Goal: Information Seeking & Learning: Learn about a topic

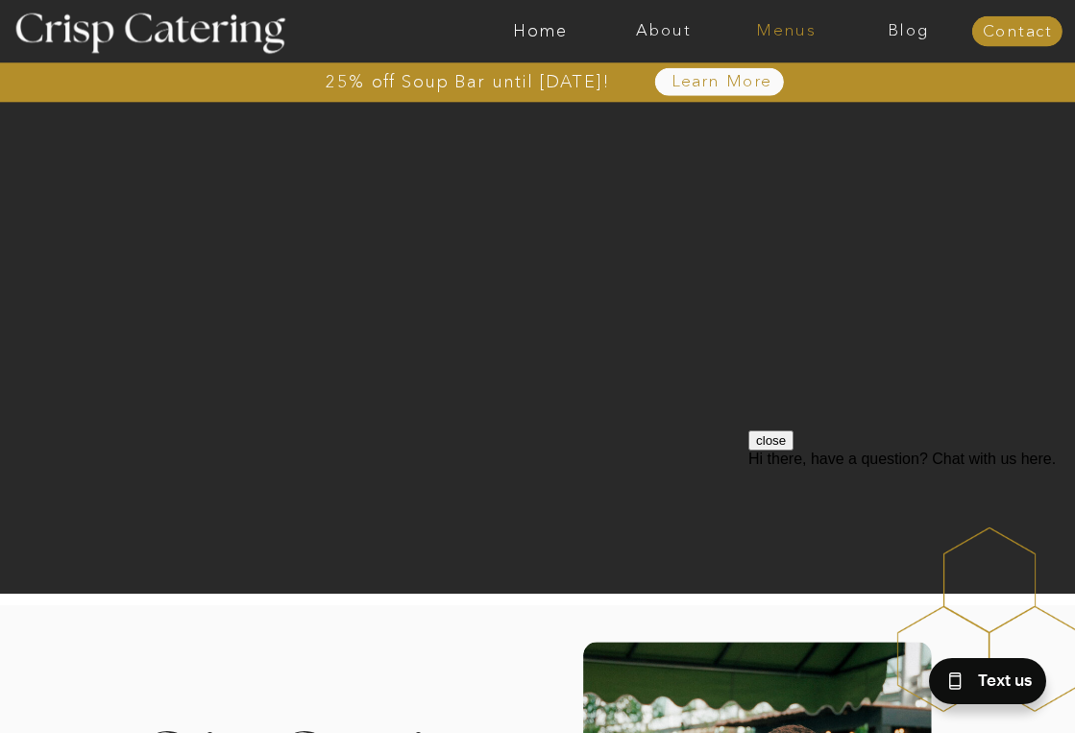
click at [795, 30] on nav "Menus" at bounding box center [786, 31] width 123 height 18
click at [782, 101] on nav "Winter (Sep-Feb)" at bounding box center [784, 105] width 147 height 17
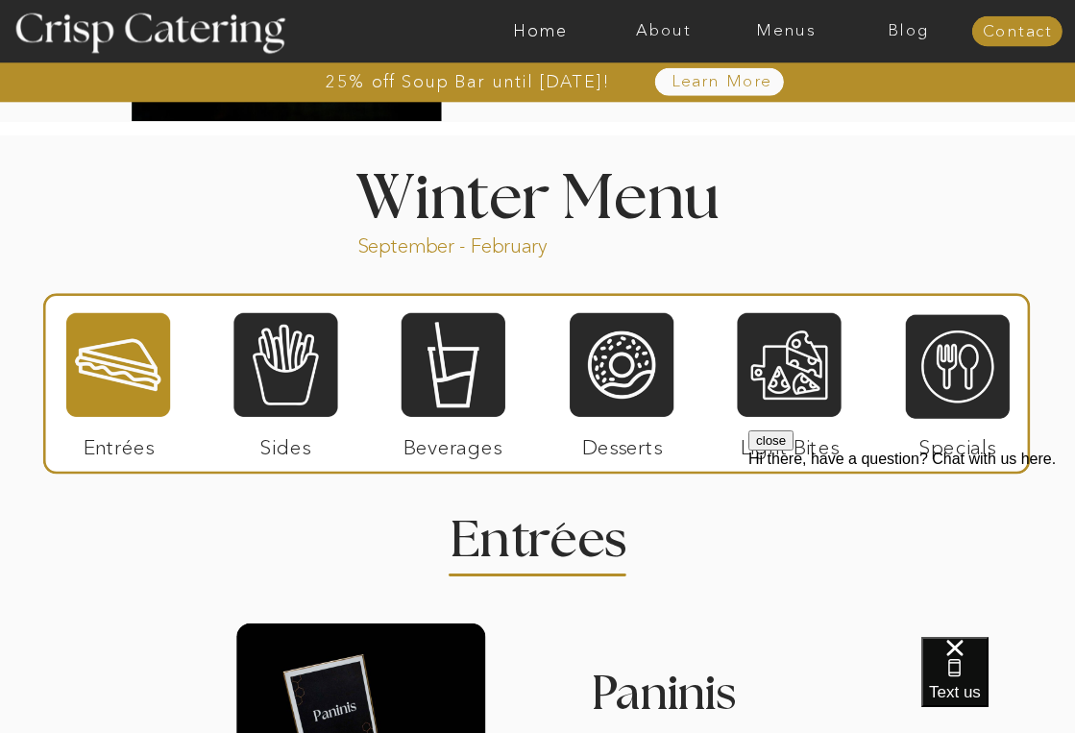
scroll to position [1916, 0]
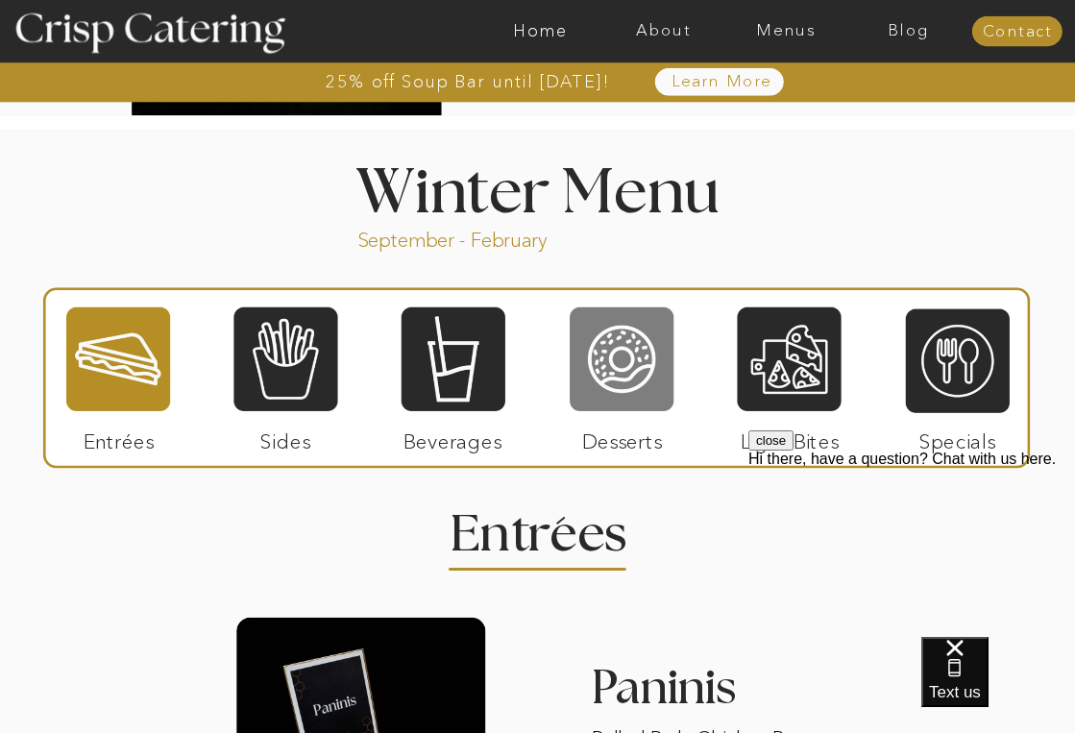
click at [633, 358] on div at bounding box center [622, 360] width 104 height 108
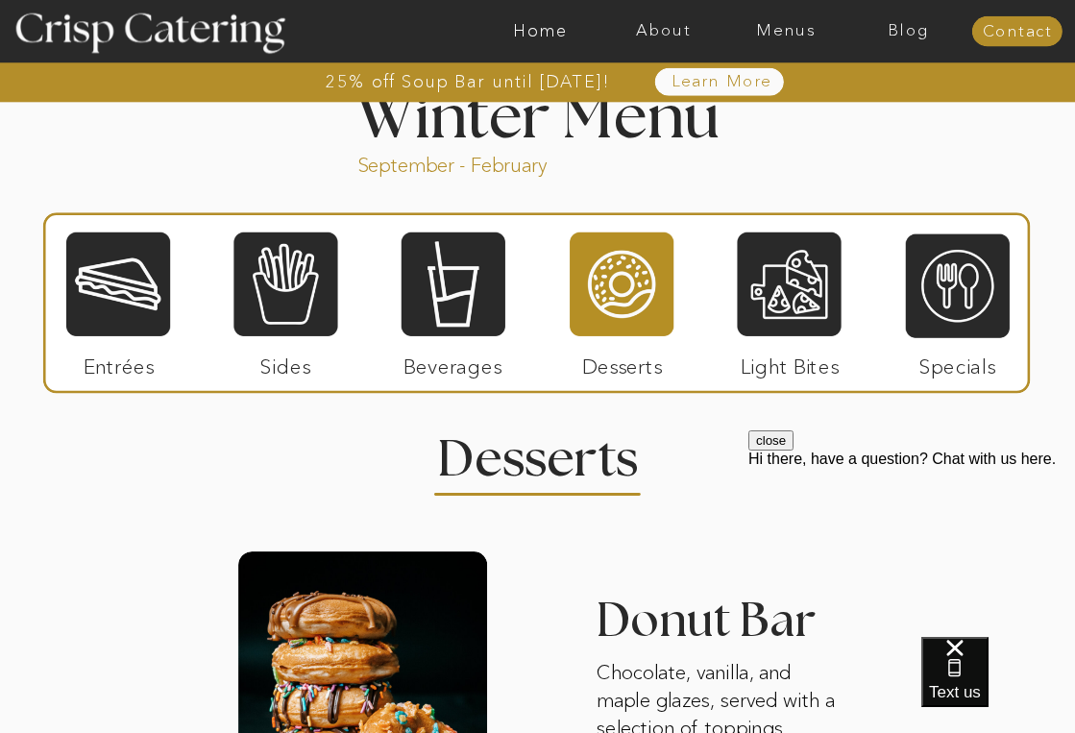
scroll to position [1987, 0]
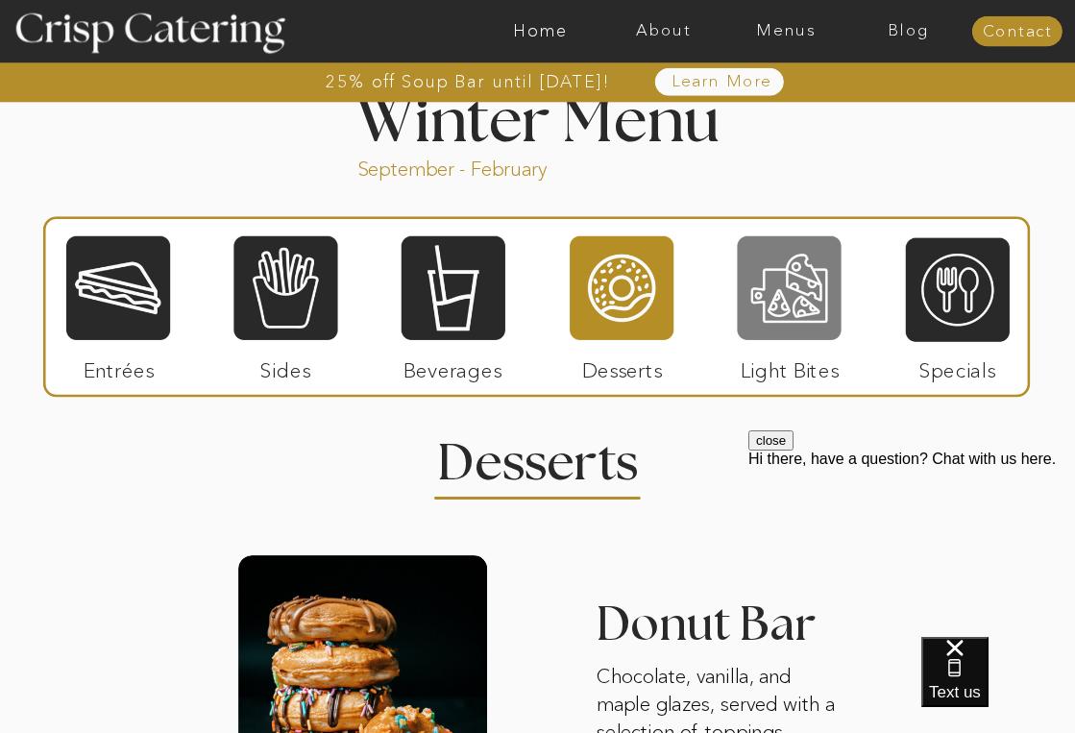
click at [807, 272] on div at bounding box center [789, 288] width 104 height 108
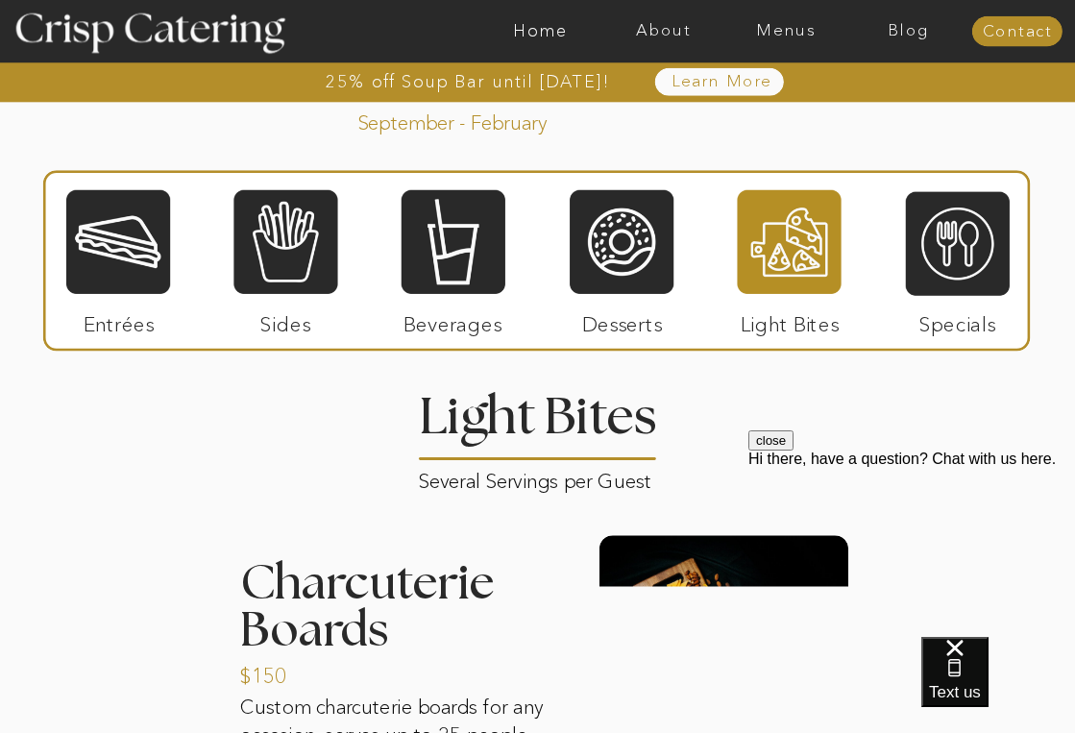
scroll to position [2030, 0]
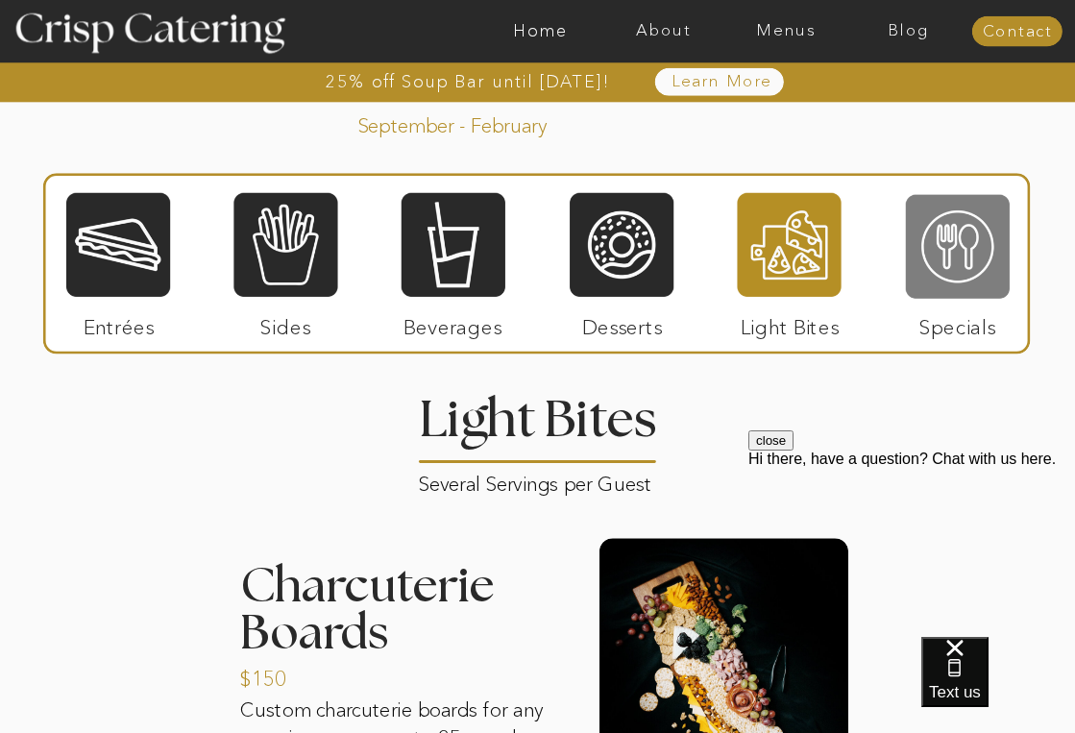
click at [936, 244] on div at bounding box center [958, 247] width 104 height 108
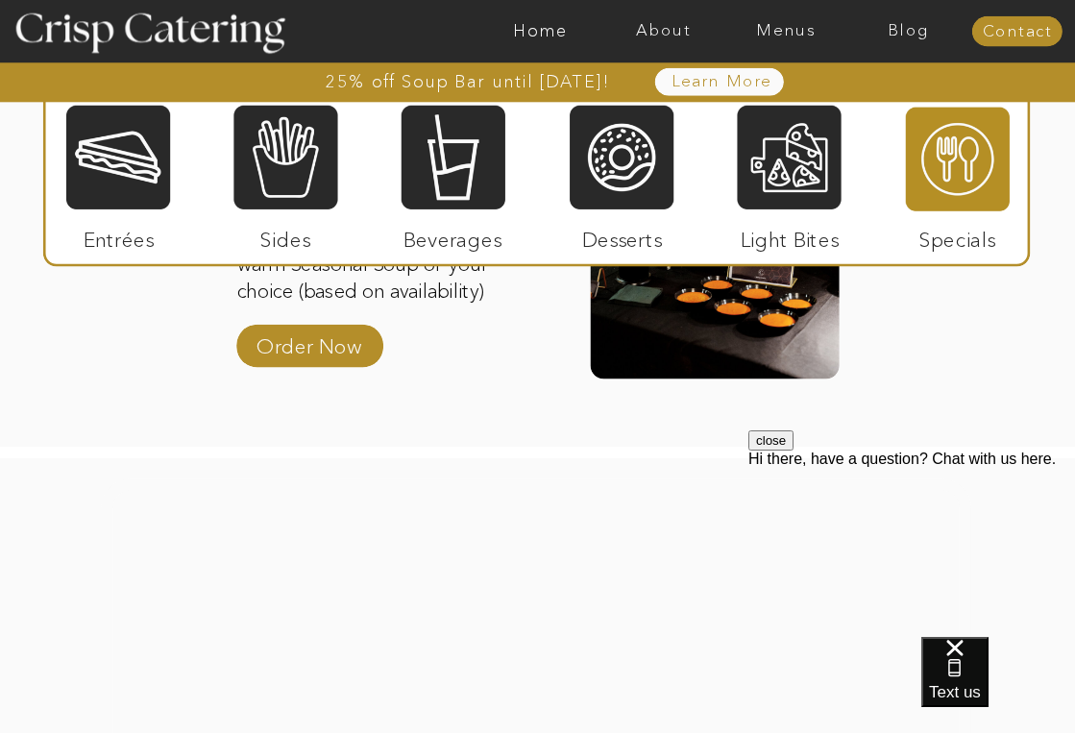
scroll to position [2296, 0]
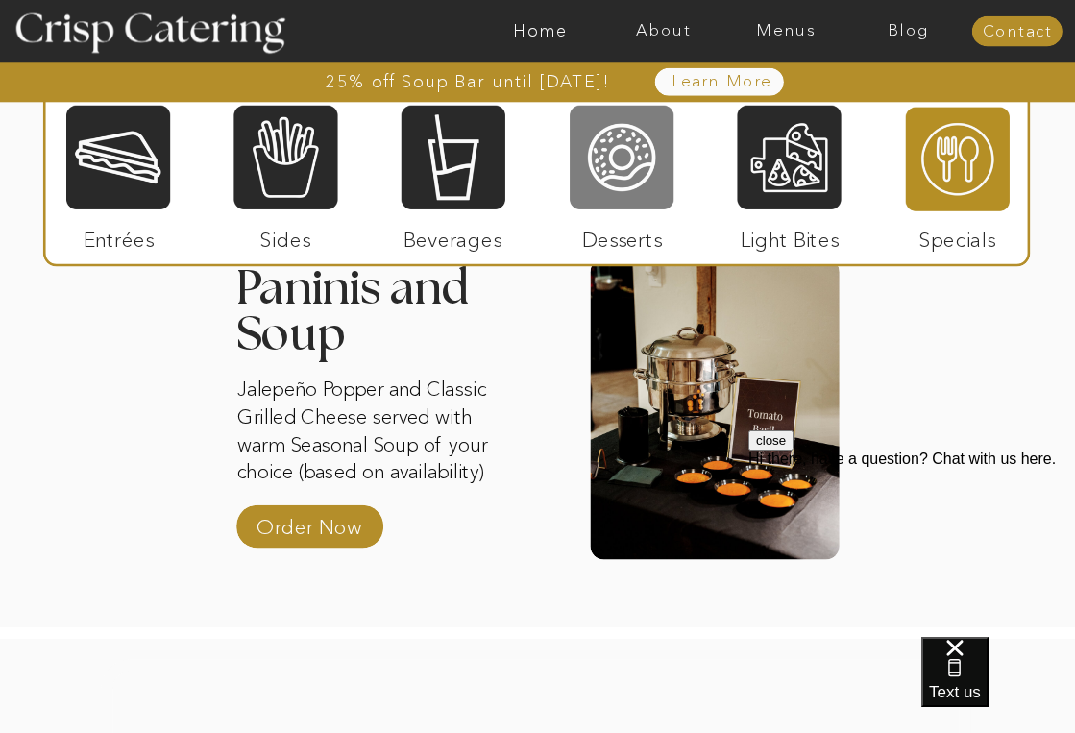
click at [645, 162] on div at bounding box center [622, 158] width 104 height 108
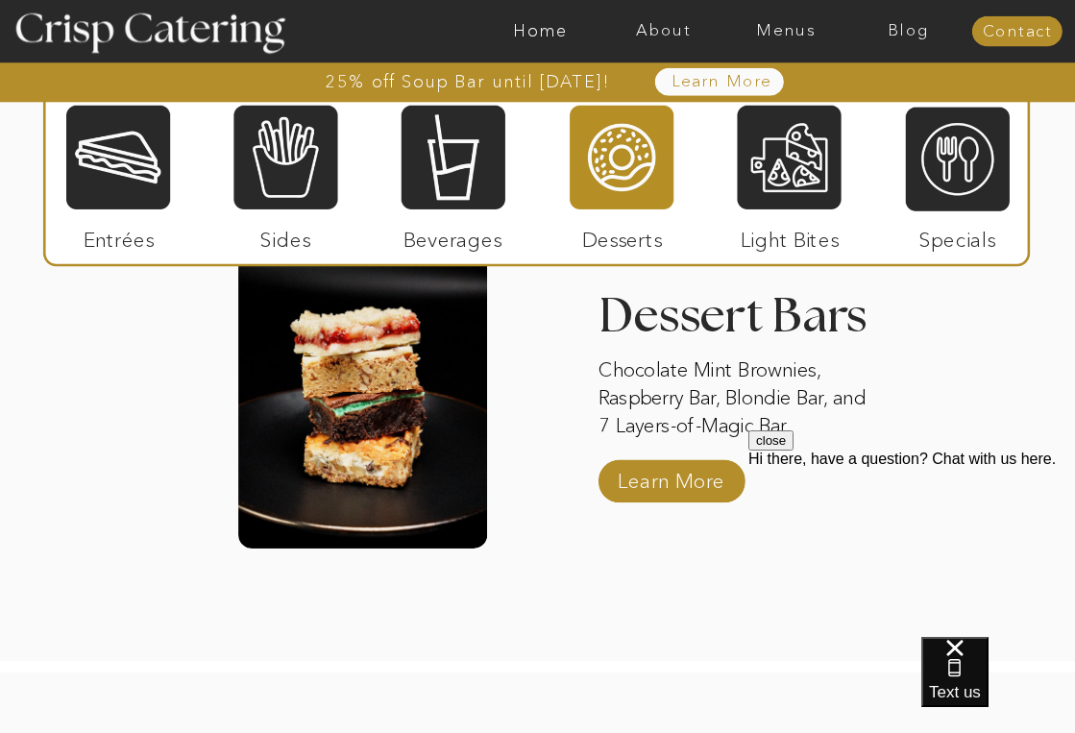
scroll to position [2741, 0]
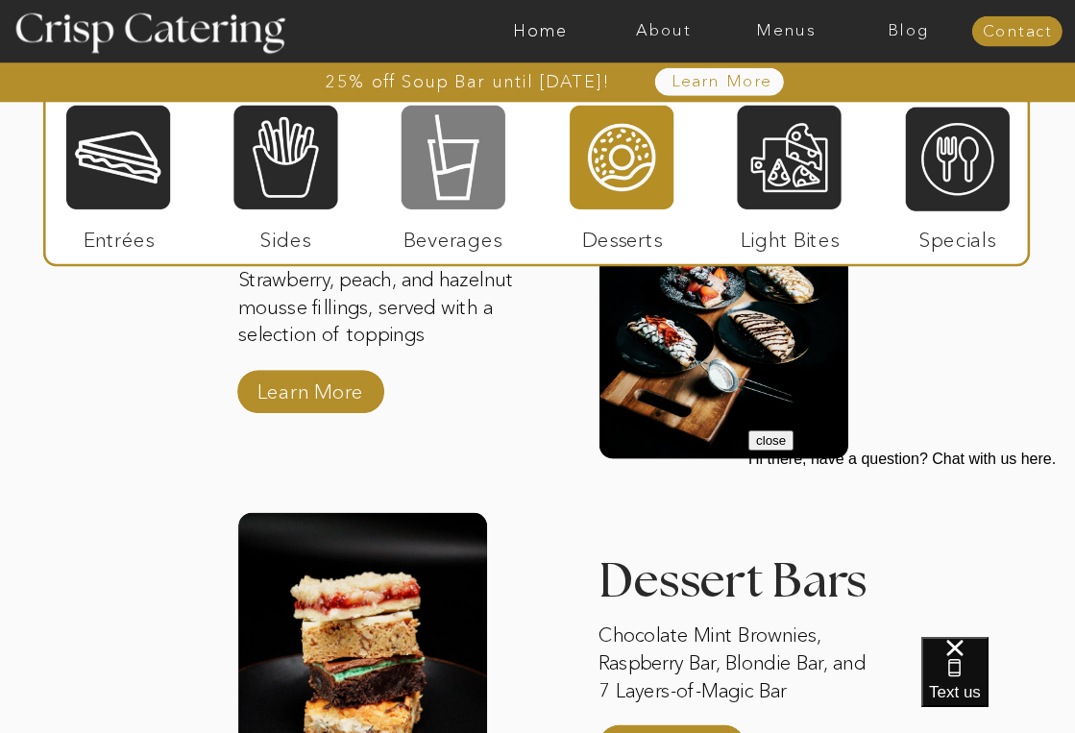
click at [451, 184] on div at bounding box center [454, 158] width 104 height 108
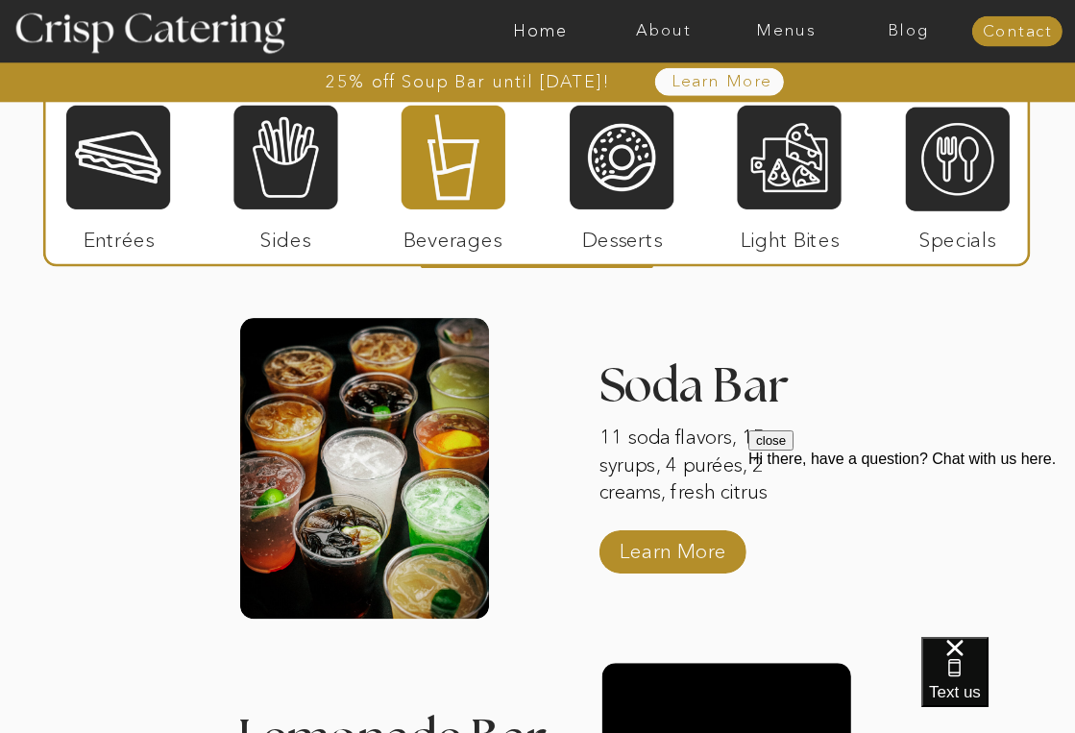
scroll to position [2046, 0]
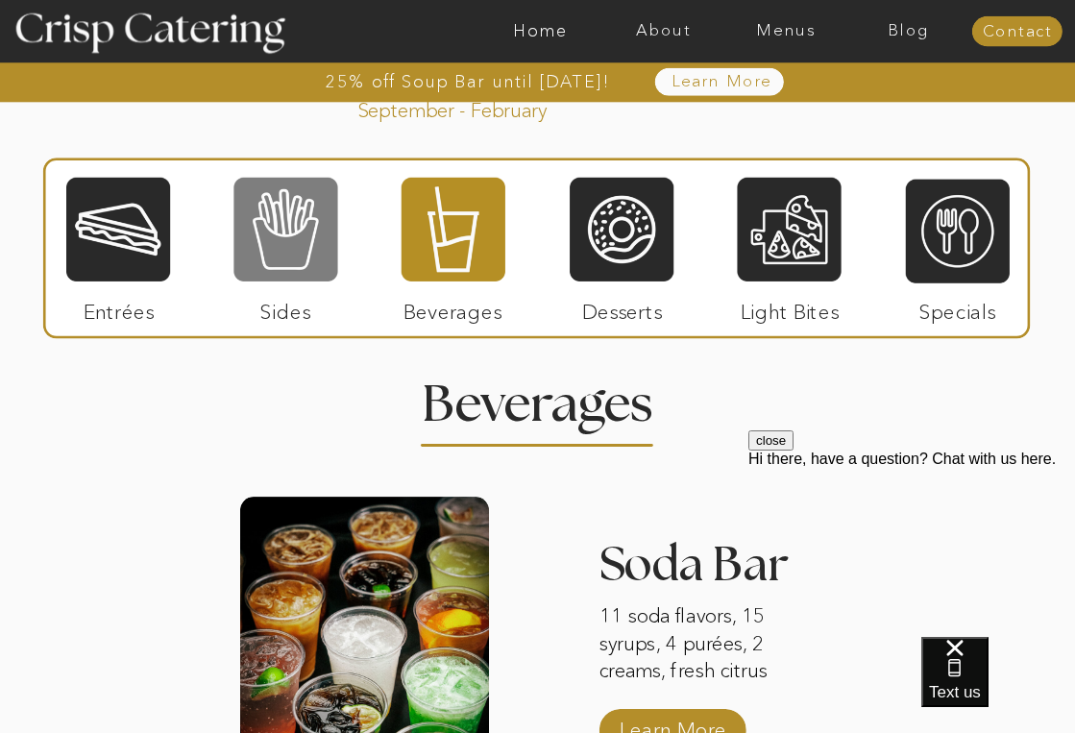
click at [314, 203] on div at bounding box center [286, 230] width 104 height 108
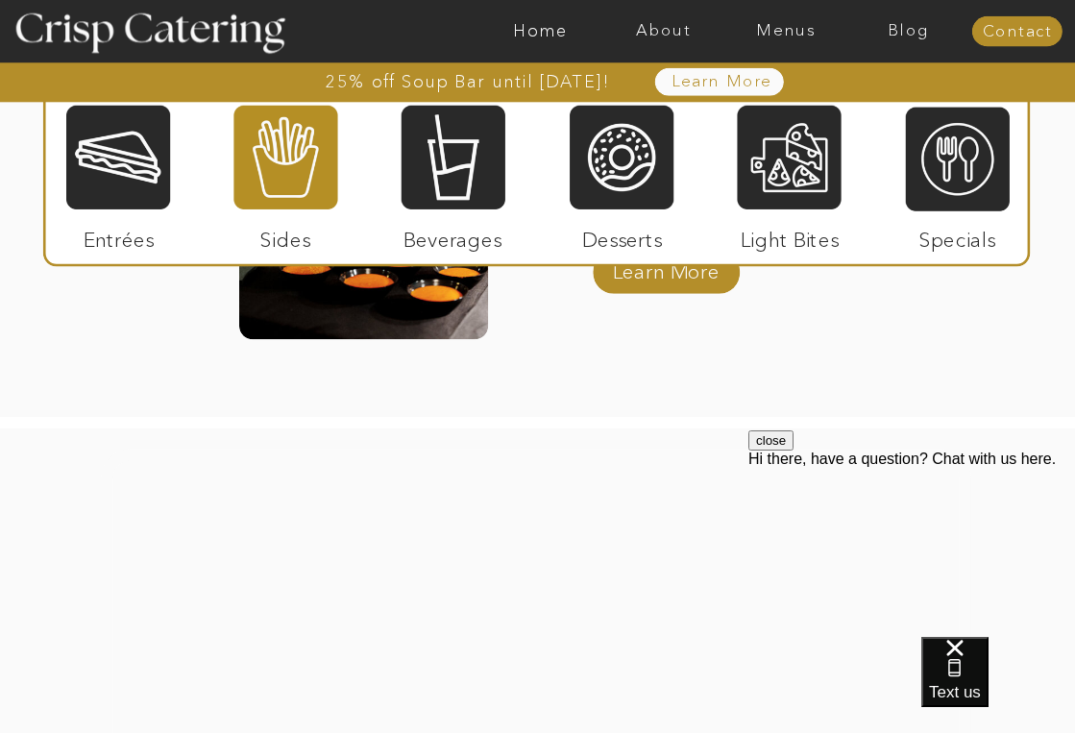
scroll to position [3556, 0]
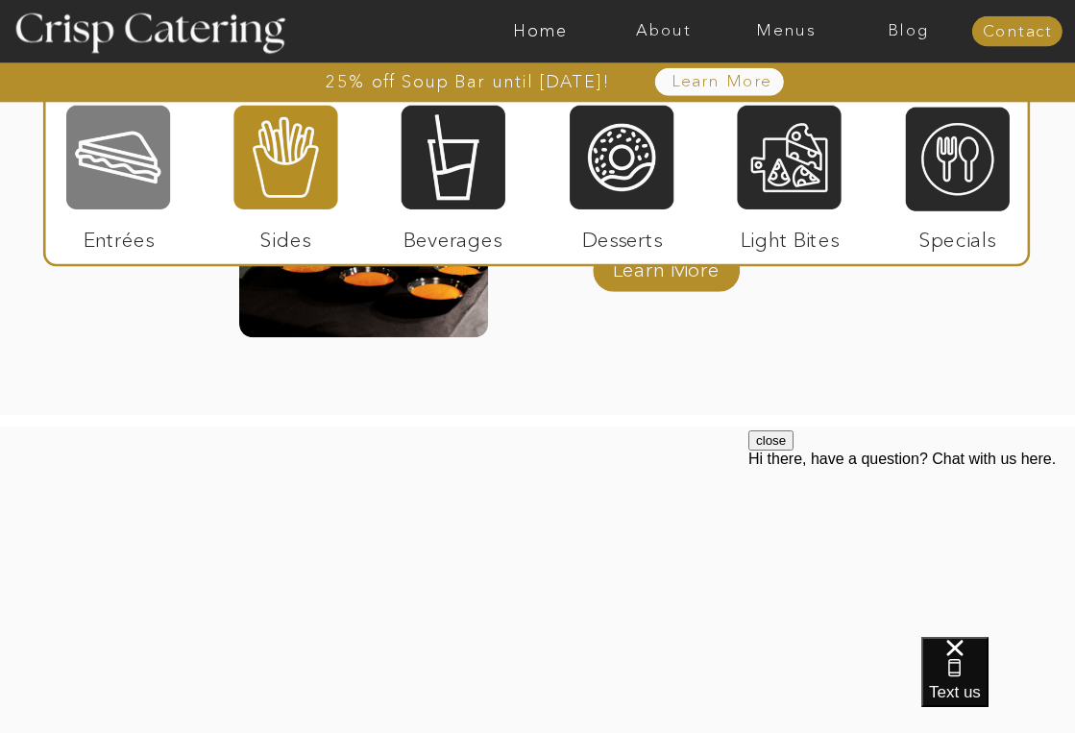
click at [116, 169] on div at bounding box center [118, 158] width 104 height 108
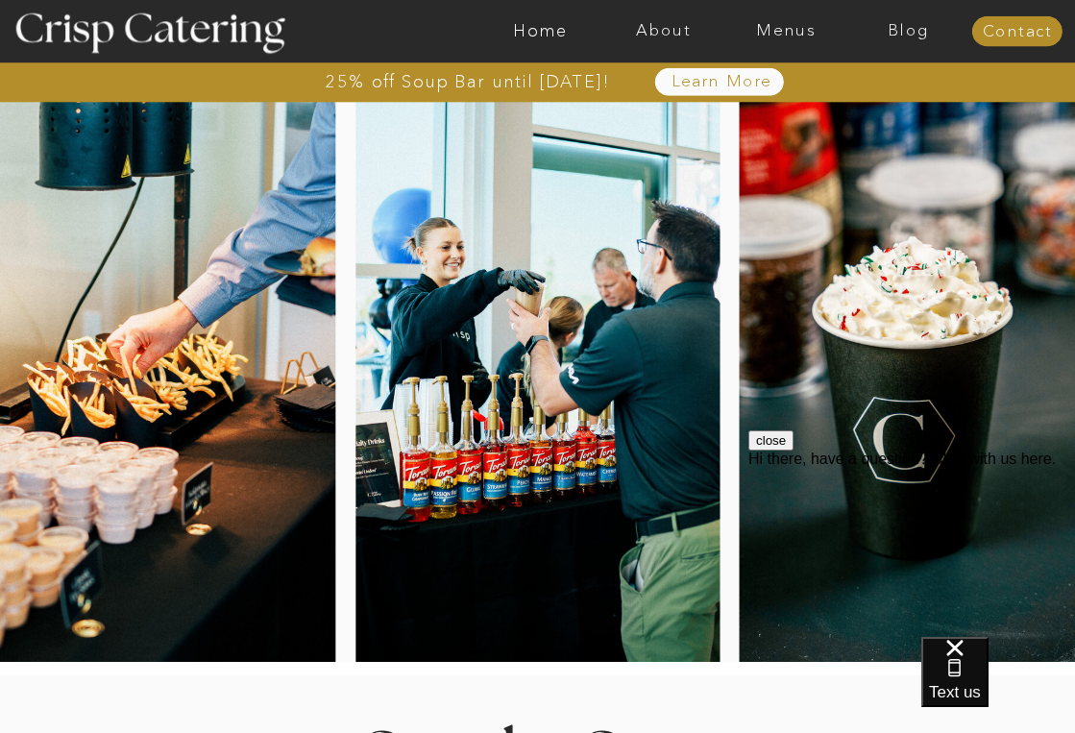
scroll to position [203, 0]
